Goal: Information Seeking & Learning: Learn about a topic

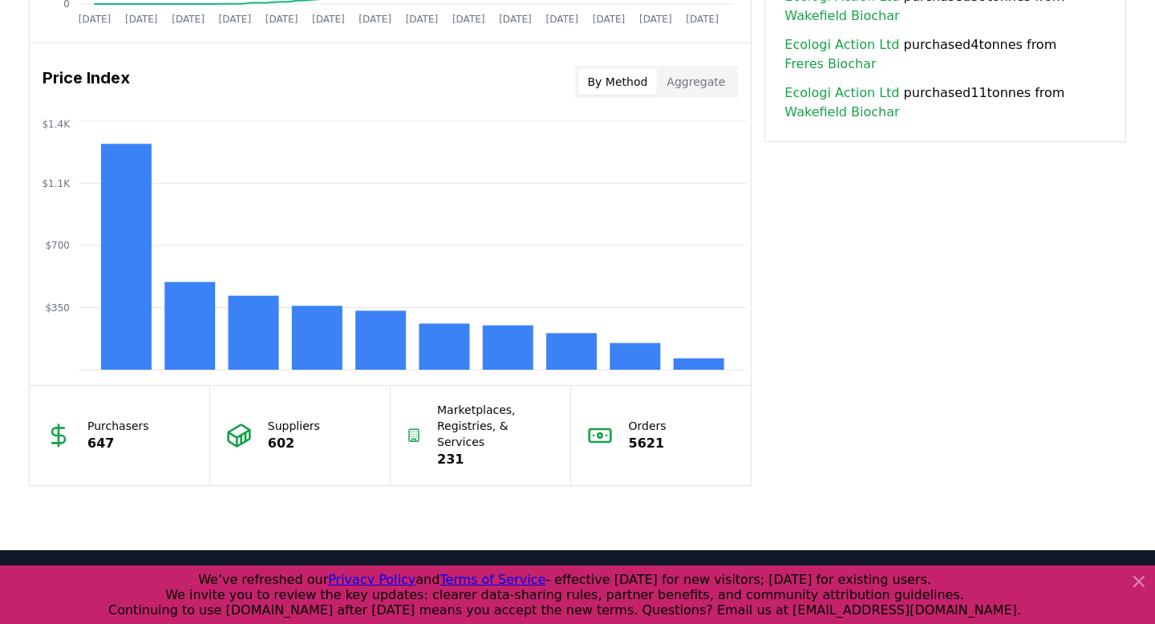
scroll to position [1293, 0]
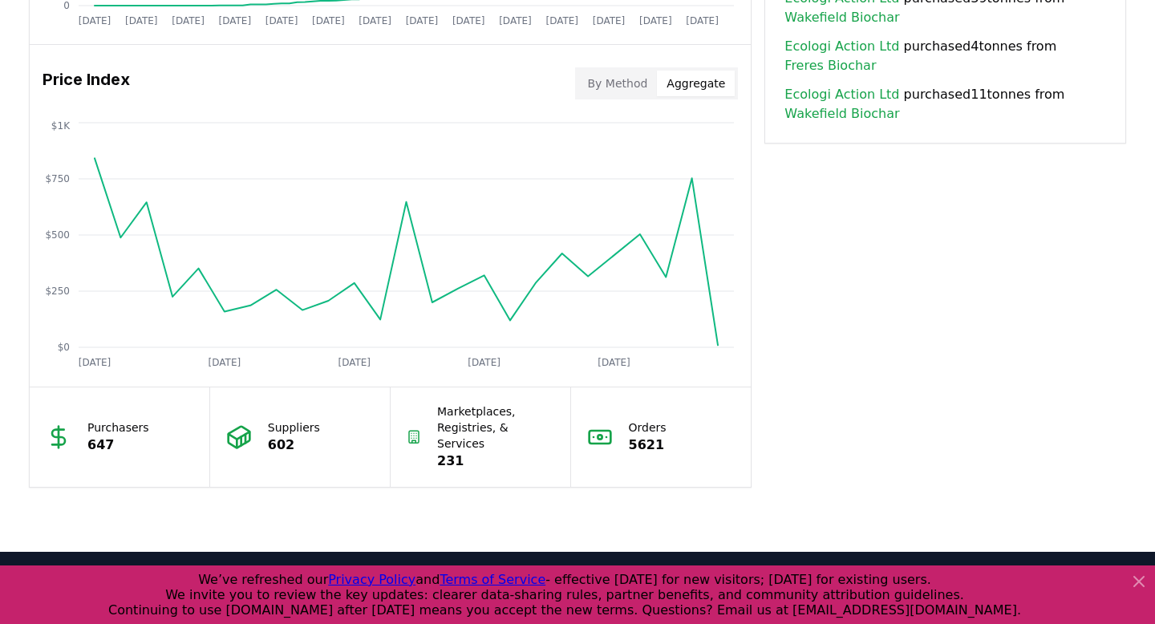
click at [712, 83] on button "Aggregate" at bounding box center [696, 84] width 78 height 26
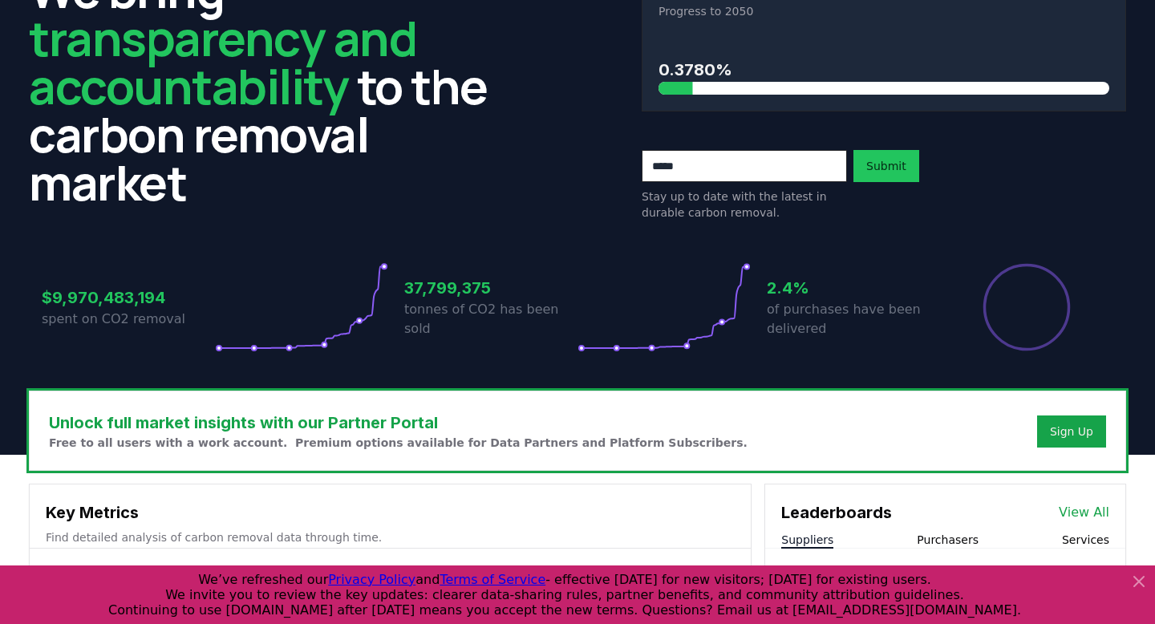
scroll to position [0, 0]
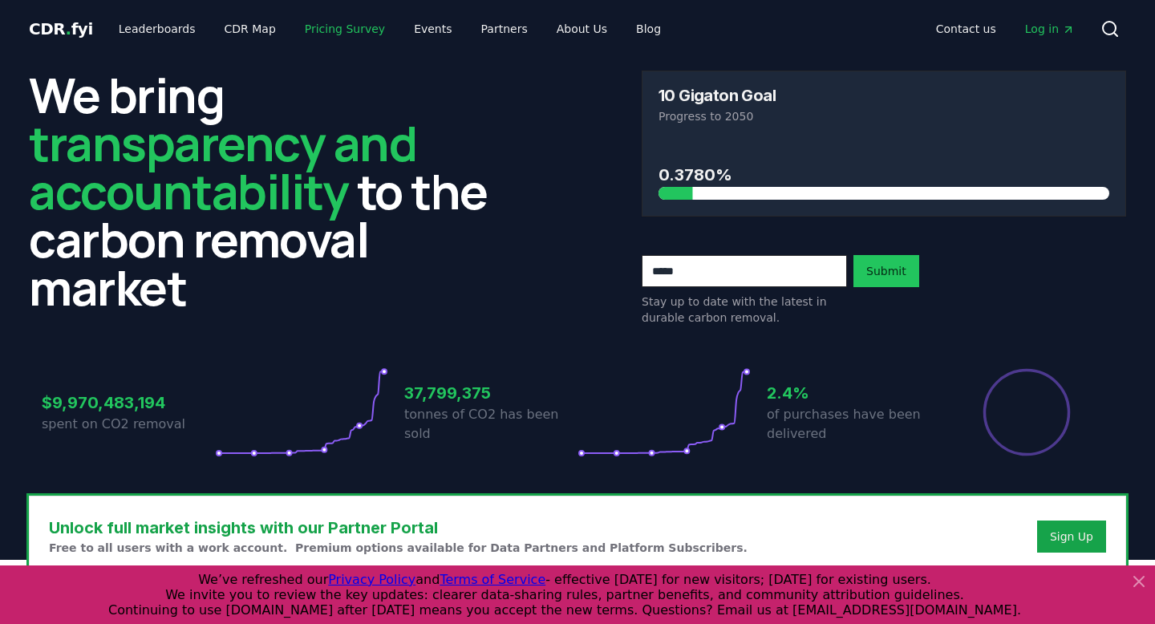
click at [316, 26] on link "Pricing Survey" at bounding box center [345, 28] width 106 height 29
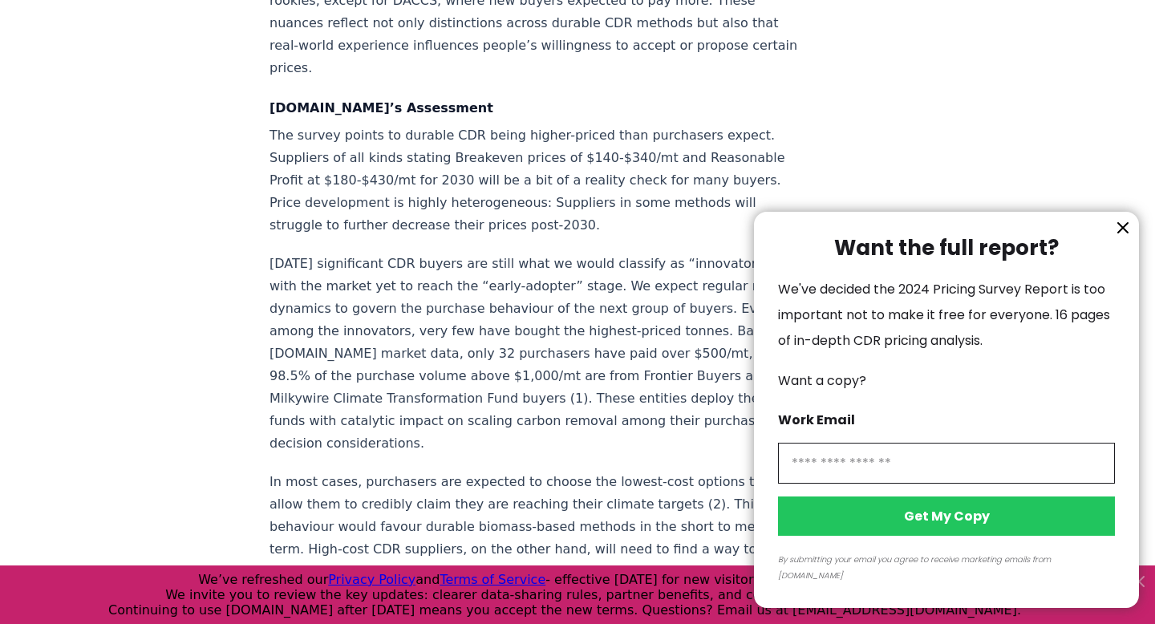
scroll to position [2573, 0]
